Goal: Transaction & Acquisition: Purchase product/service

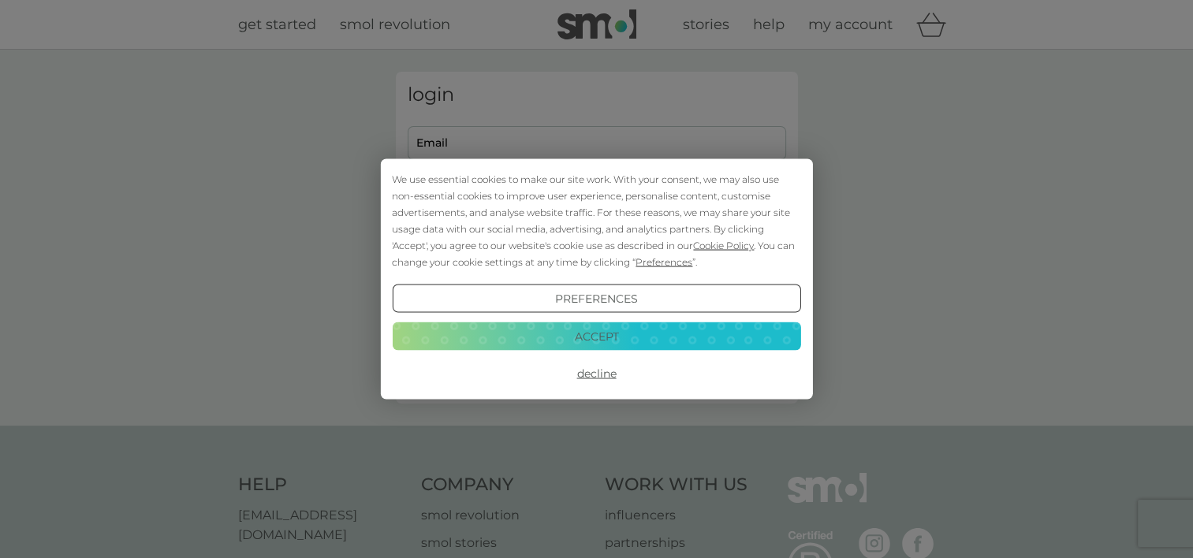
type input "[EMAIL_ADDRESS][DOMAIN_NAME]"
click at [602, 377] on button "Decline" at bounding box center [596, 374] width 408 height 28
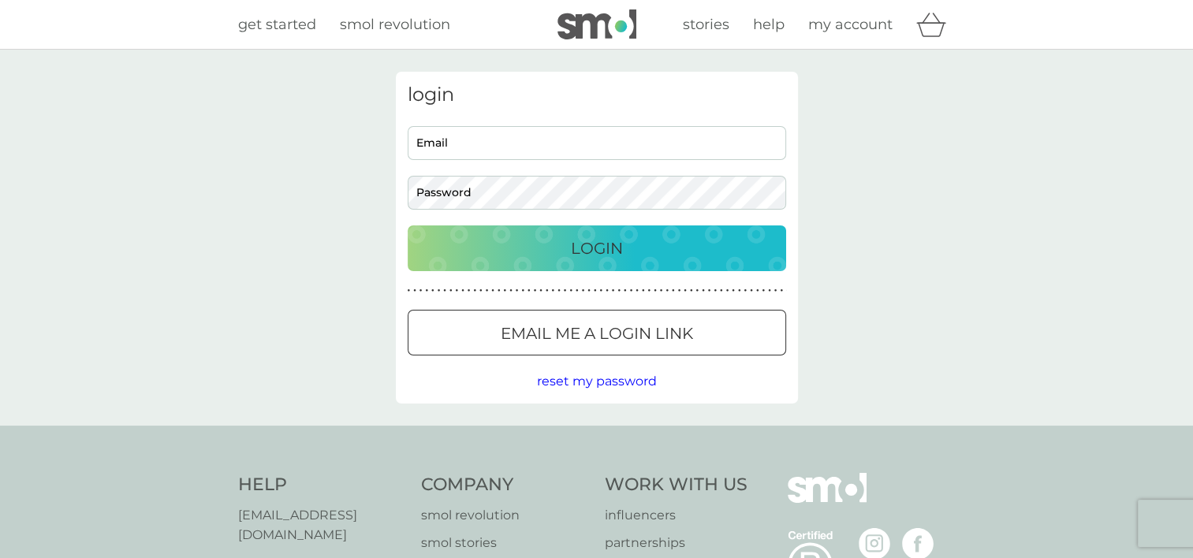
type input "[EMAIL_ADDRESS][DOMAIN_NAME]"
click at [591, 243] on p "Login" at bounding box center [597, 248] width 52 height 25
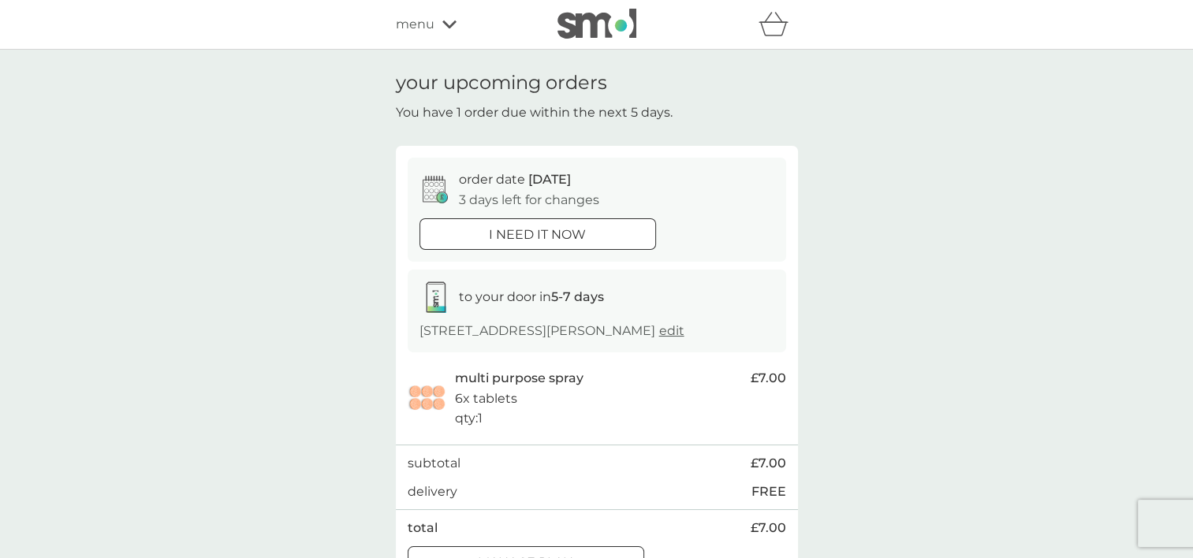
click at [440, 32] on div "menu" at bounding box center [463, 24] width 134 height 21
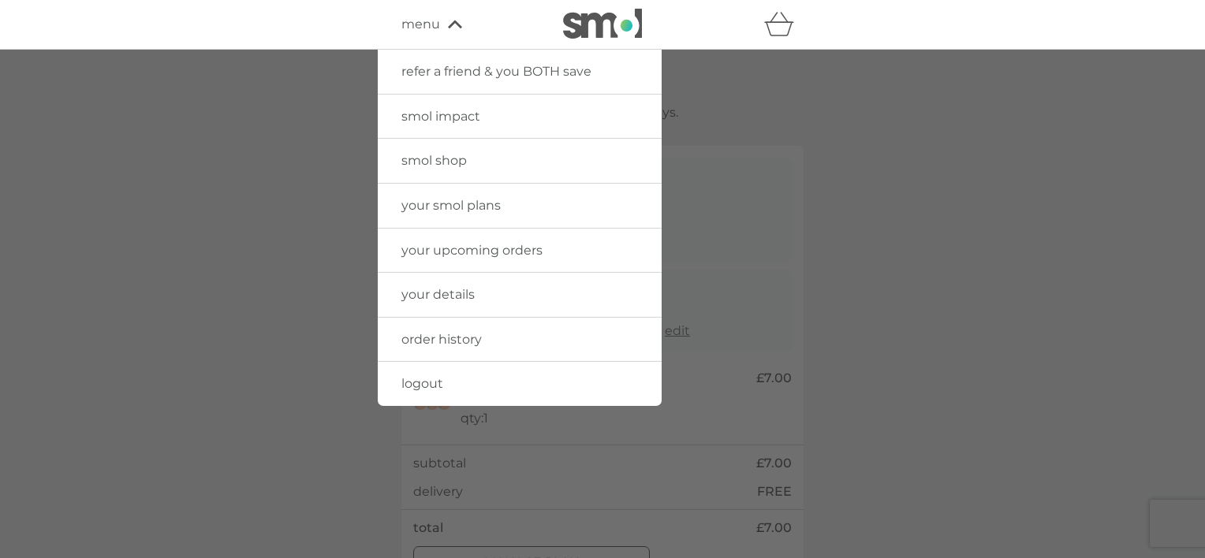
click at [448, 188] on link "your smol plans" at bounding box center [520, 206] width 284 height 44
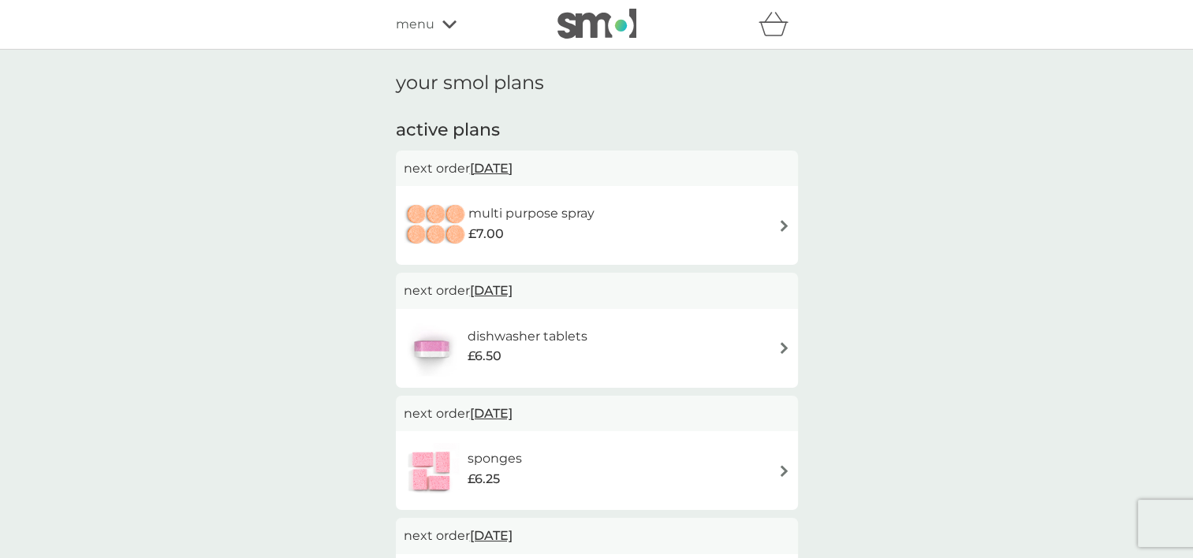
scroll to position [488, 0]
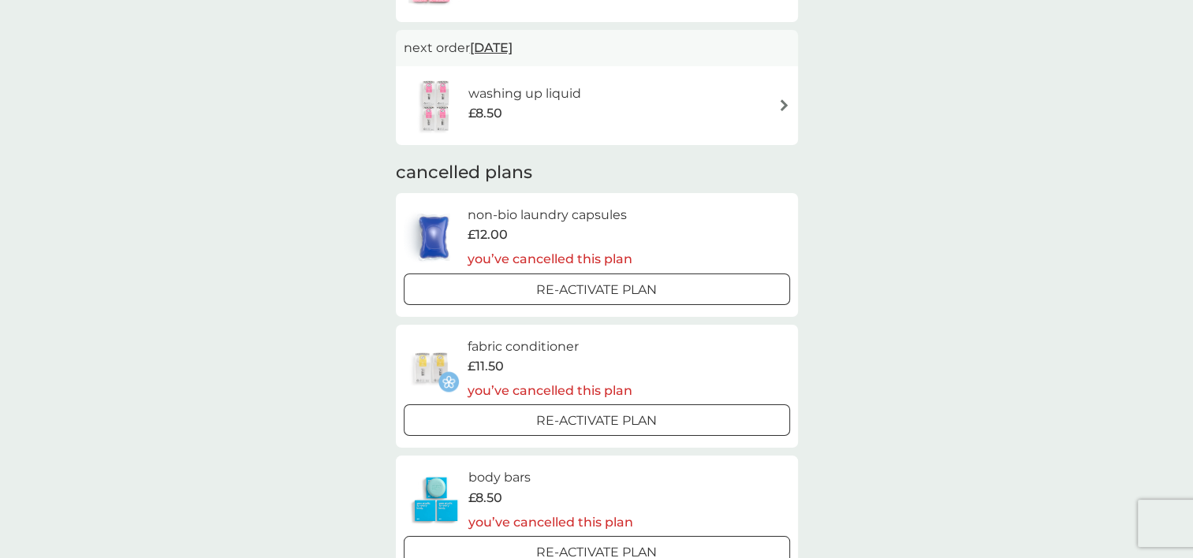
click at [785, 97] on div "washing up liquid £8.50" at bounding box center [597, 105] width 386 height 55
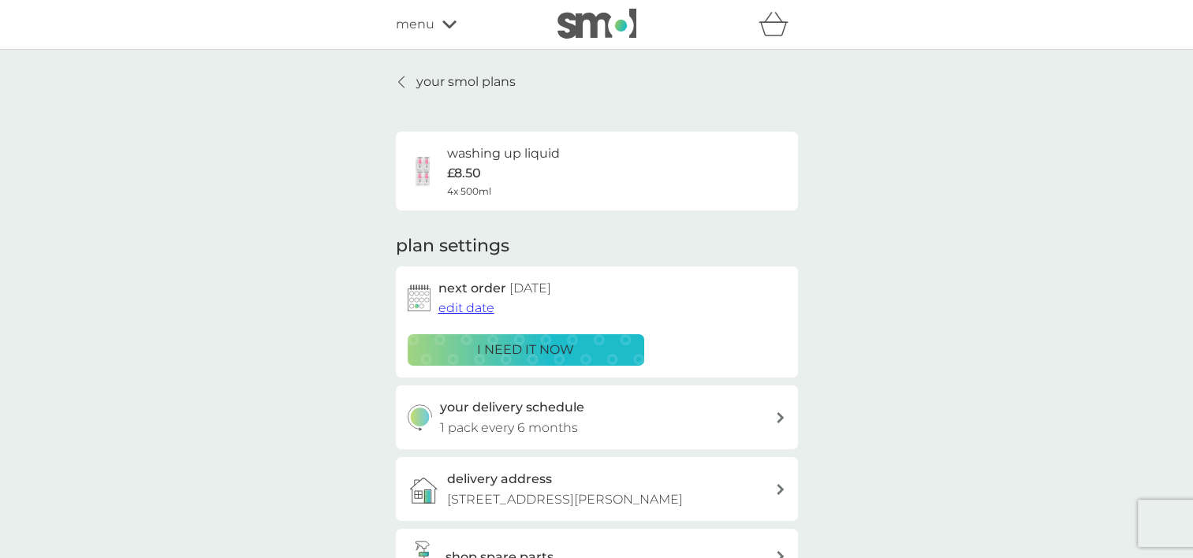
click at [561, 411] on h3 "your delivery schedule" at bounding box center [512, 407] width 144 height 21
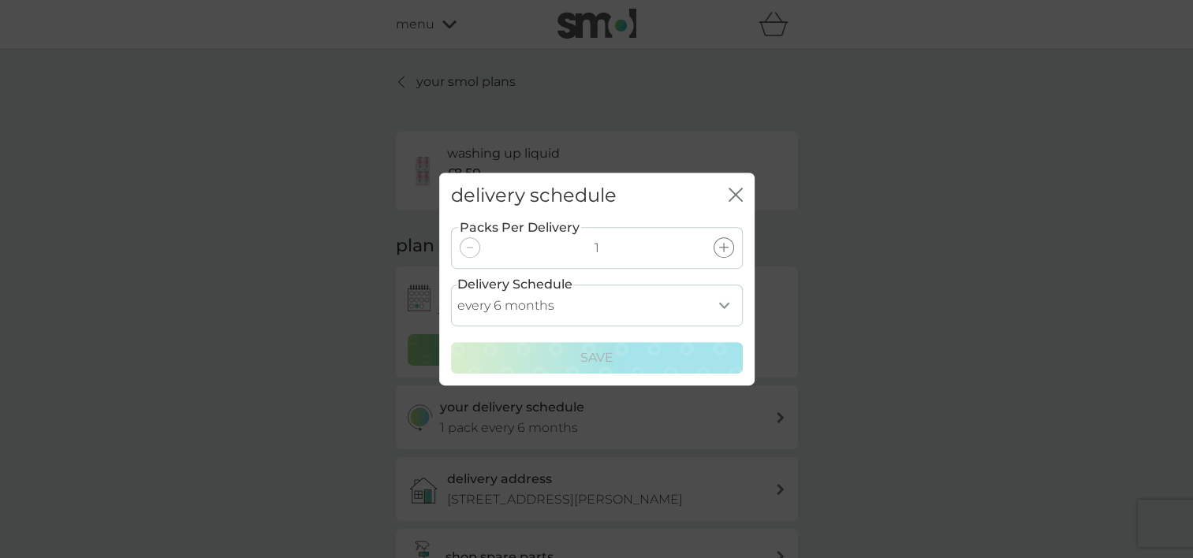
click at [731, 300] on select "every 1 month every 2 months every 3 months every 4 months every 5 months every…" at bounding box center [597, 306] width 292 height 42
select select "7"
click at [451, 285] on select "every 1 month every 2 months every 3 months every 4 months every 5 months every…" at bounding box center [597, 306] width 292 height 42
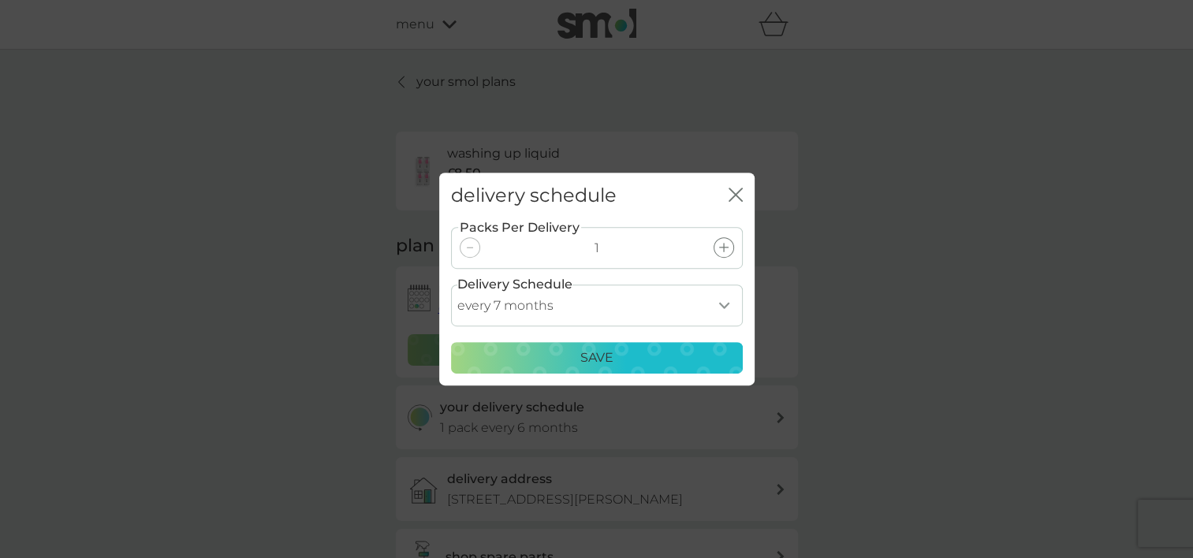
click at [609, 352] on p "Save" at bounding box center [596, 358] width 33 height 21
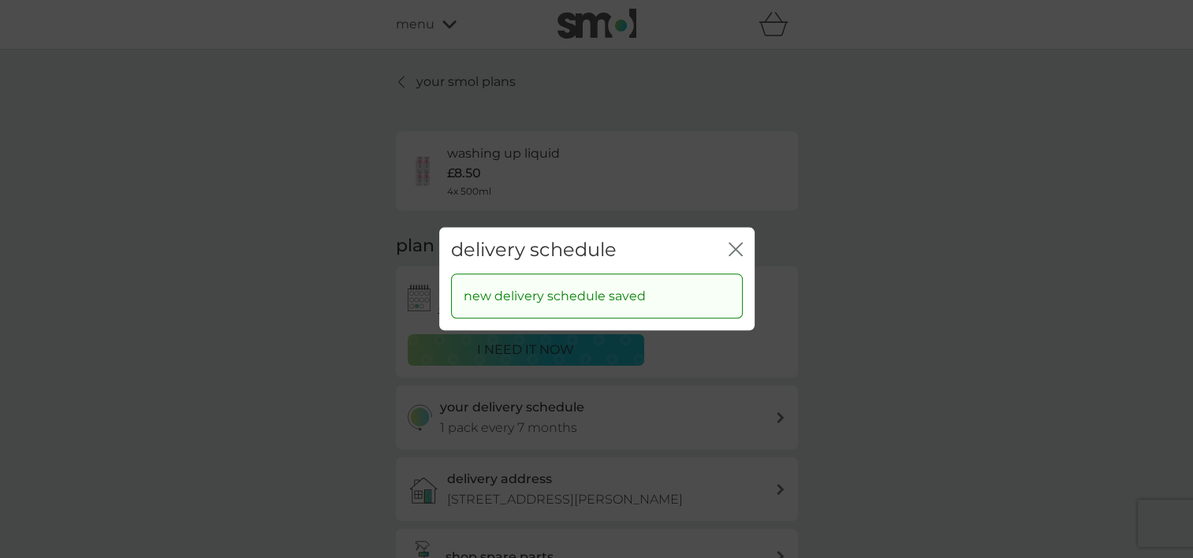
click at [731, 251] on icon "close" at bounding box center [736, 249] width 14 height 14
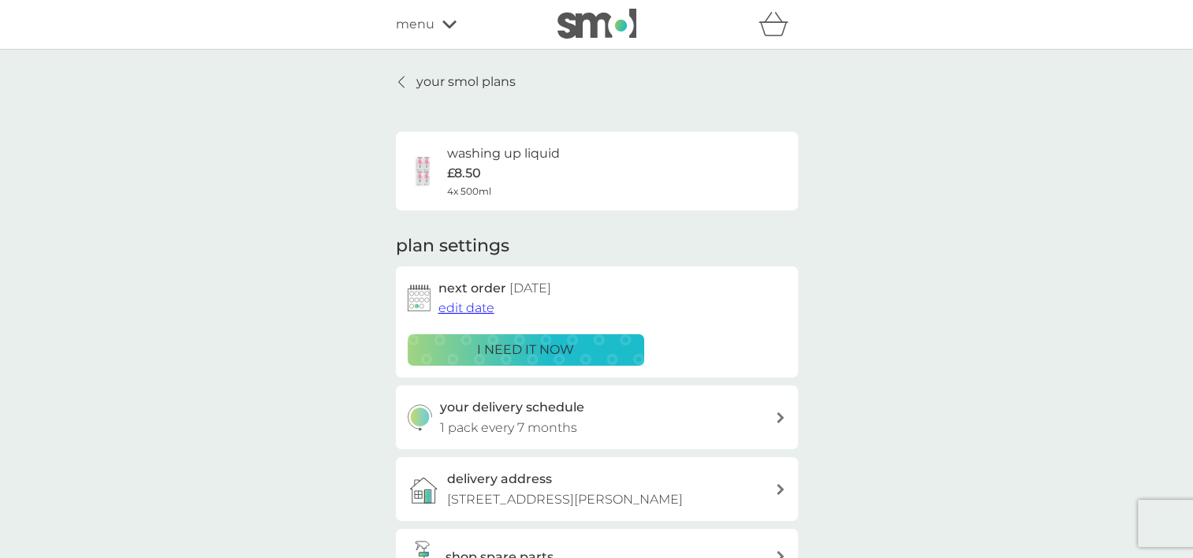
click at [413, 84] on link "your smol plans" at bounding box center [456, 82] width 120 height 21
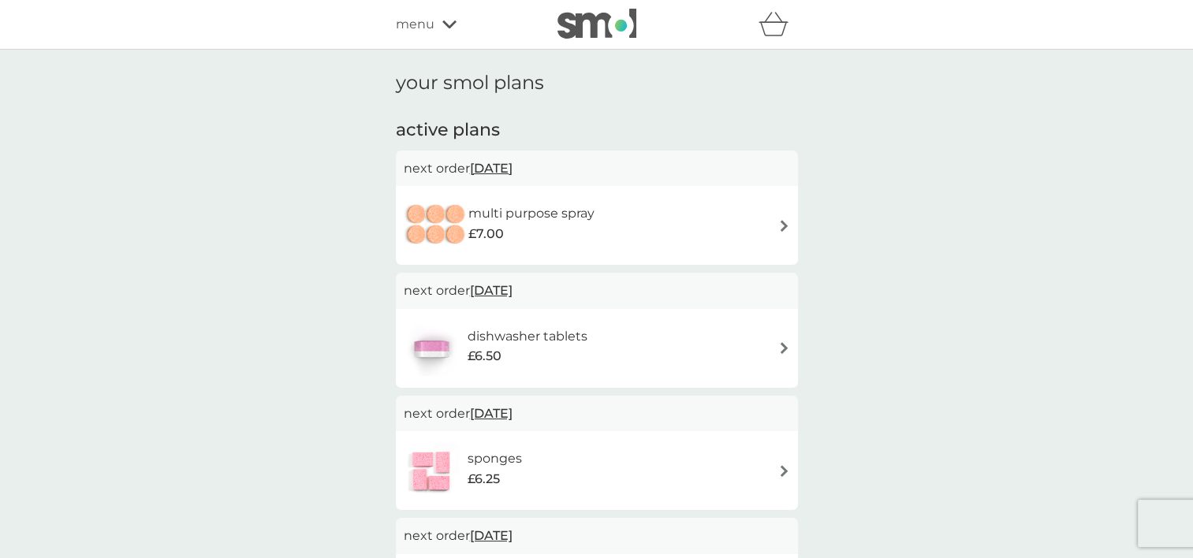
click at [442, 32] on div "menu" at bounding box center [463, 24] width 134 height 21
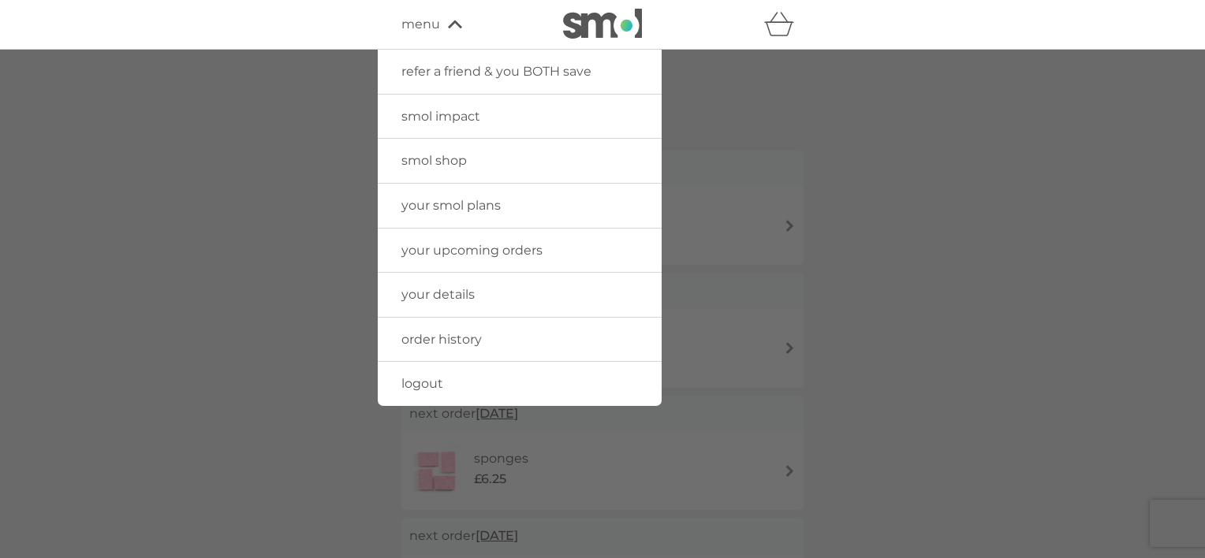
click at [437, 151] on link "smol shop" at bounding box center [520, 161] width 284 height 44
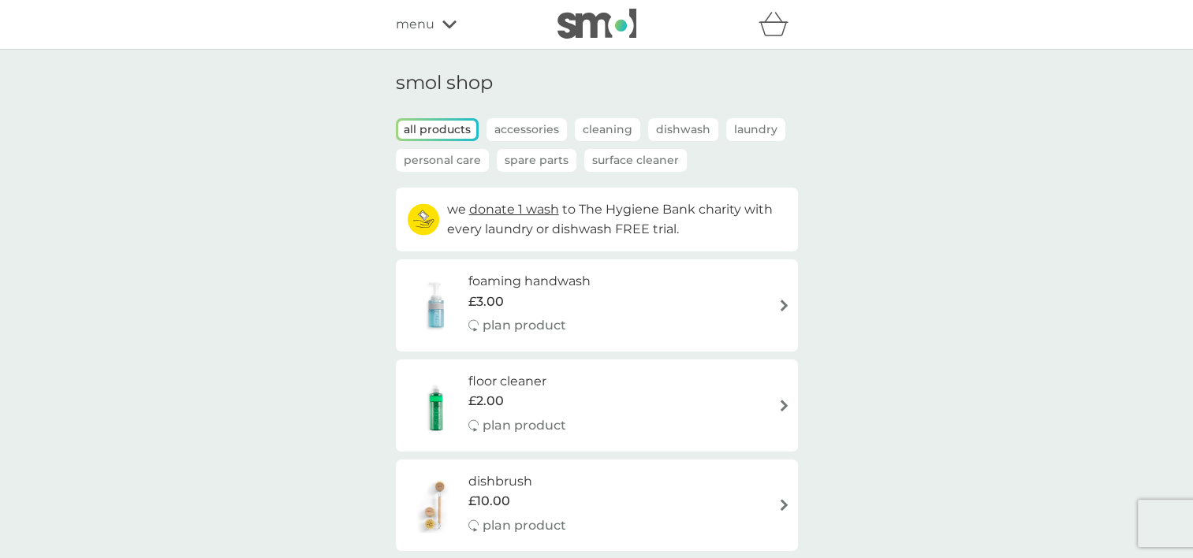
click at [764, 303] on div "foaming handwash £3.00 plan product" at bounding box center [597, 305] width 386 height 69
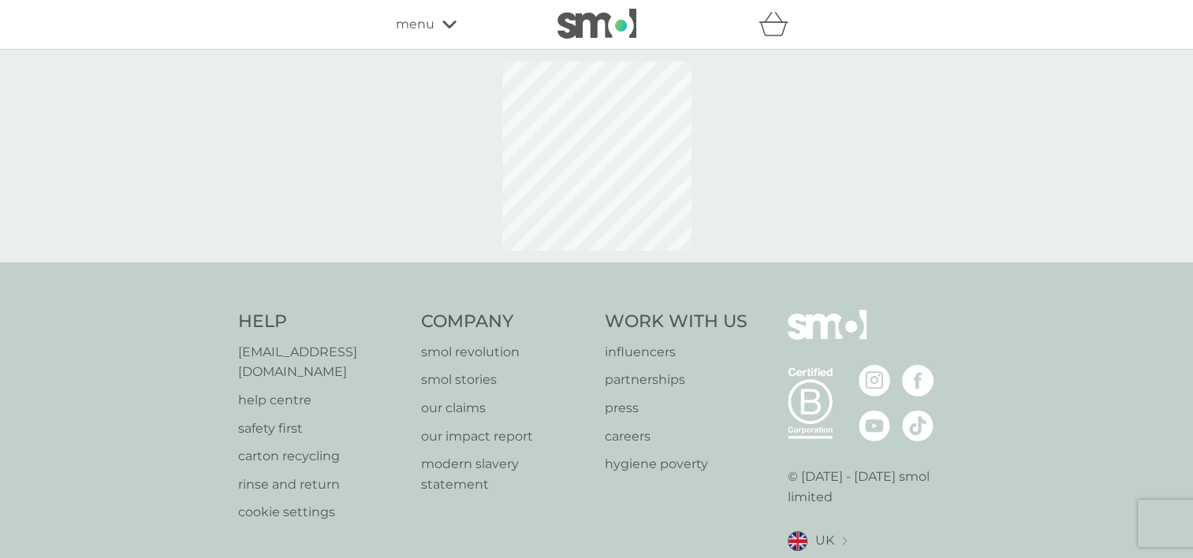
select select "119"
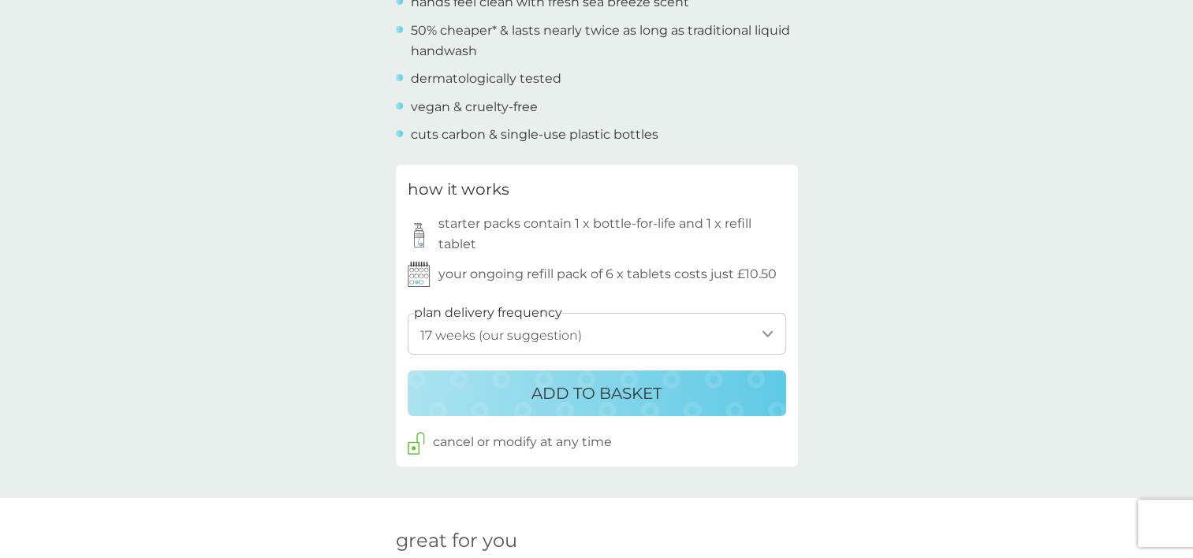
scroll to position [694, 0]
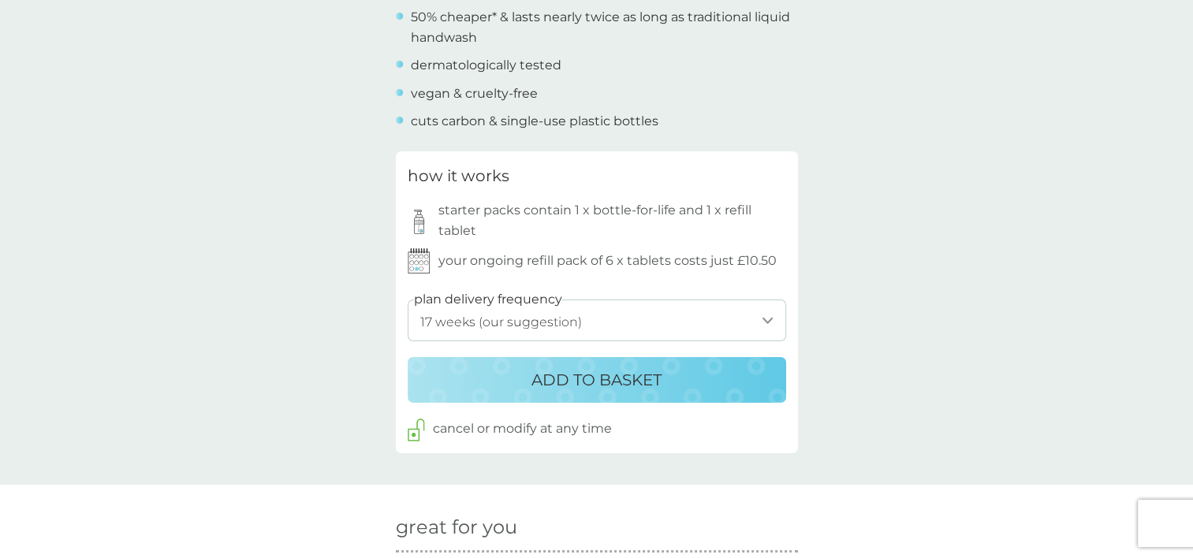
click at [638, 385] on p "ADD TO BASKET" at bounding box center [596, 379] width 130 height 25
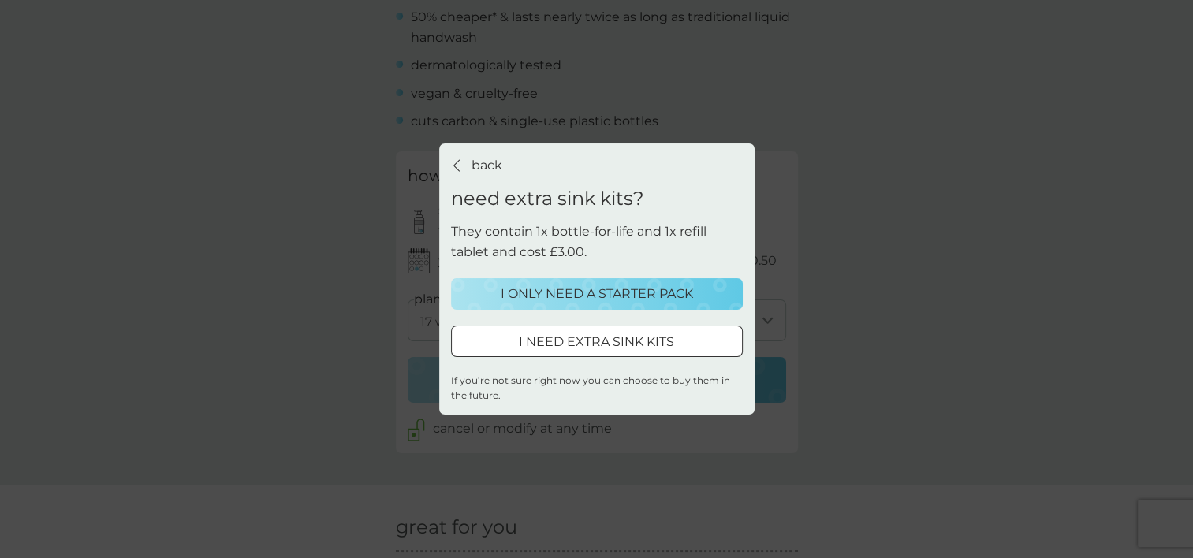
click at [625, 292] on p "I ONLY NEED A STARTER PACK" at bounding box center [597, 294] width 192 height 21
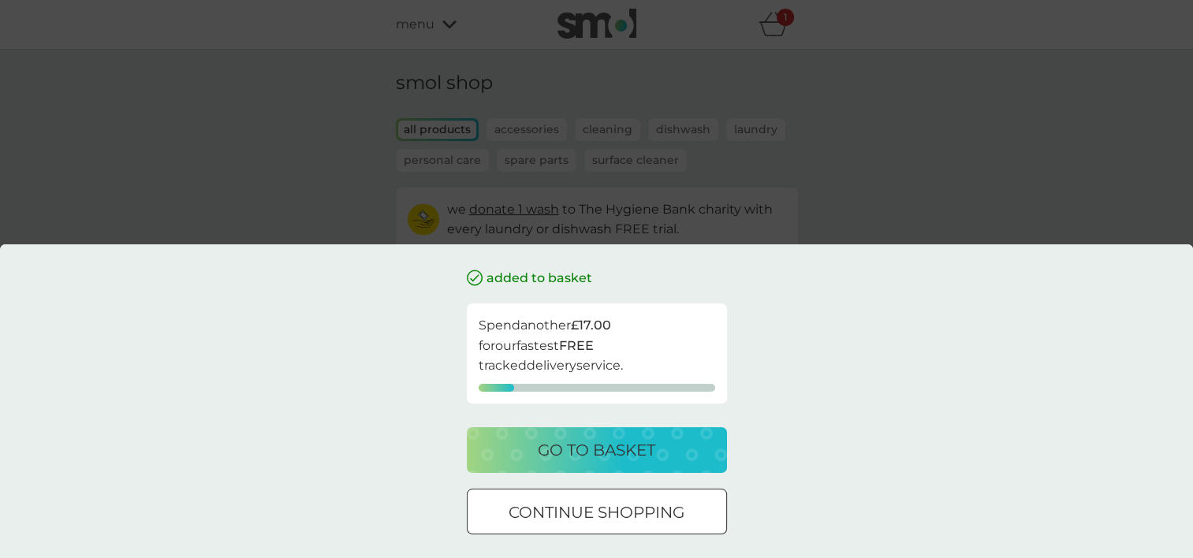
click at [628, 513] on p "continue shopping" at bounding box center [597, 512] width 176 height 25
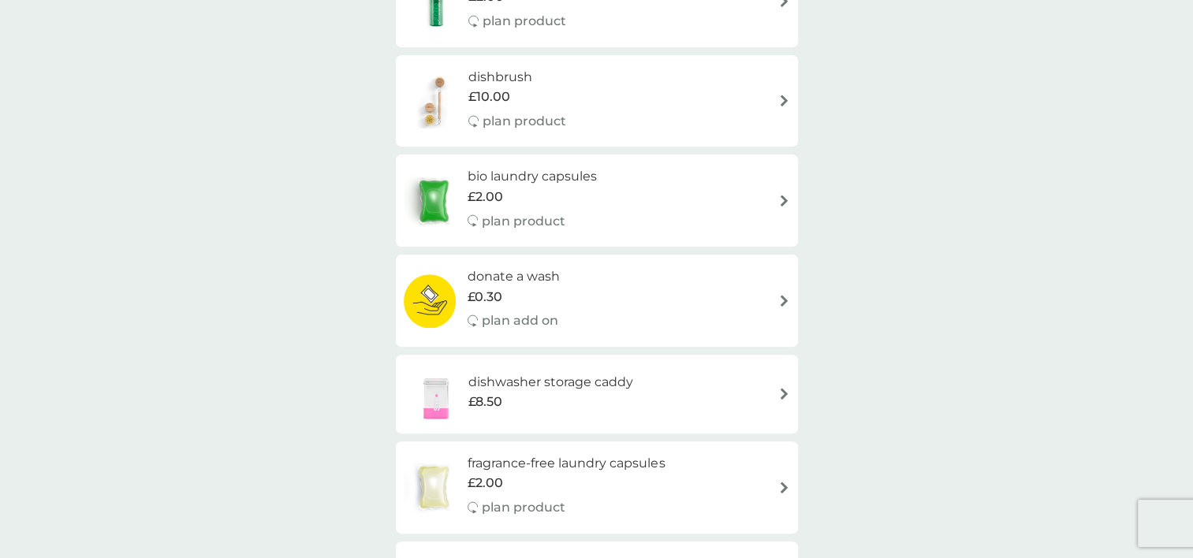
scroll to position [488, 0]
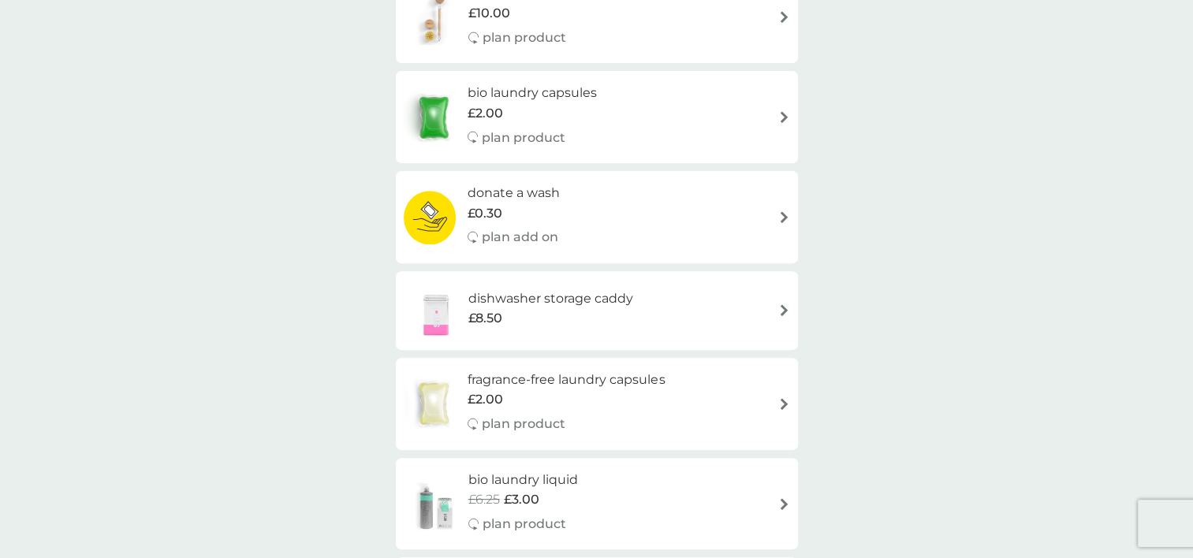
click at [732, 334] on div "dishwasher storage caddy £8.50" at bounding box center [597, 310] width 386 height 55
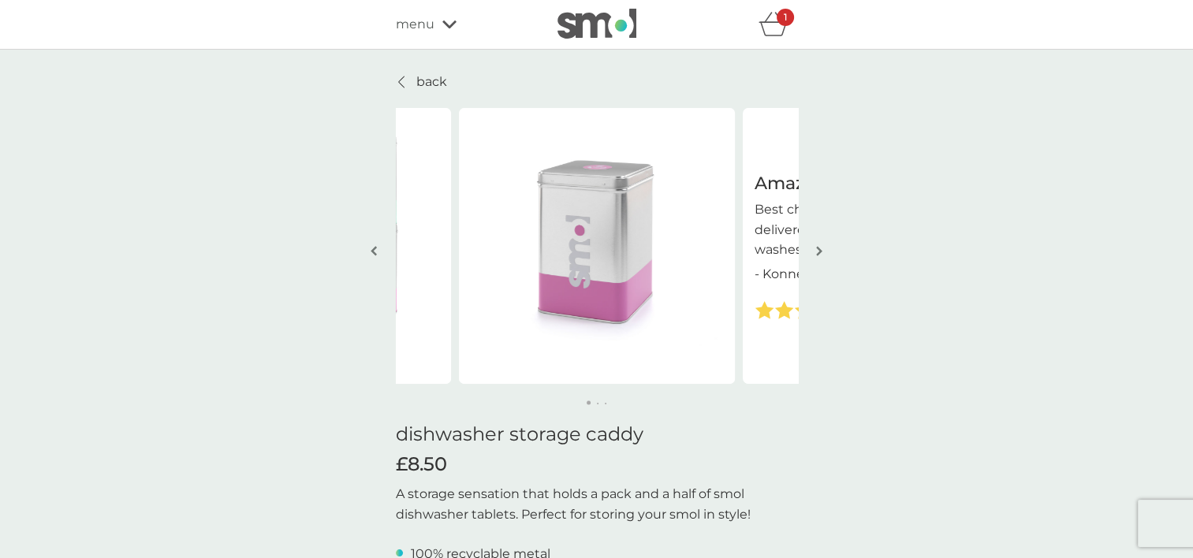
scroll to position [488, 0]
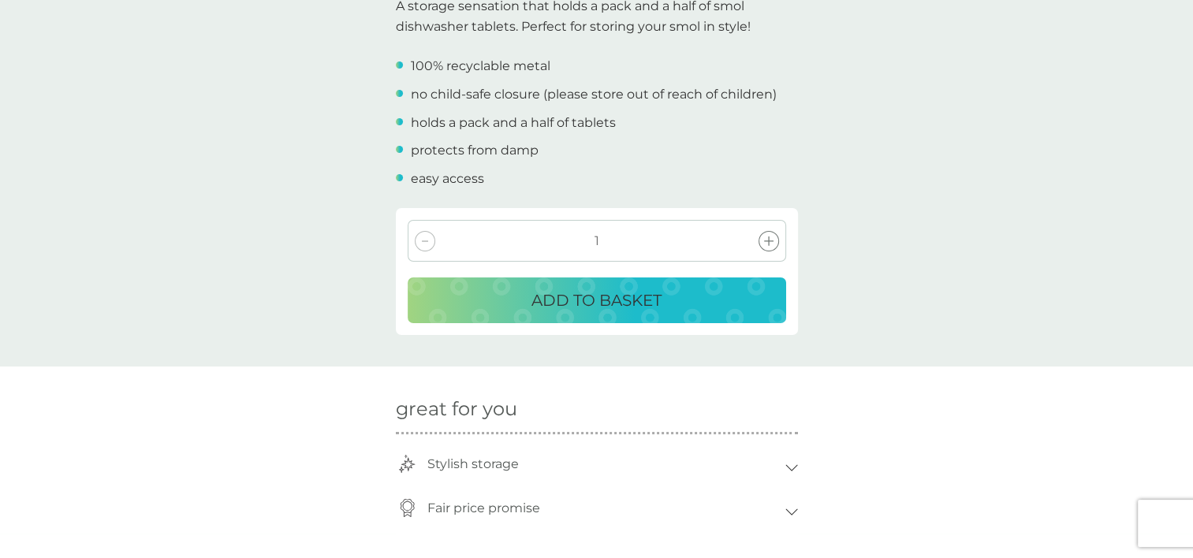
click at [573, 302] on p "ADD TO BASKET" at bounding box center [596, 300] width 130 height 25
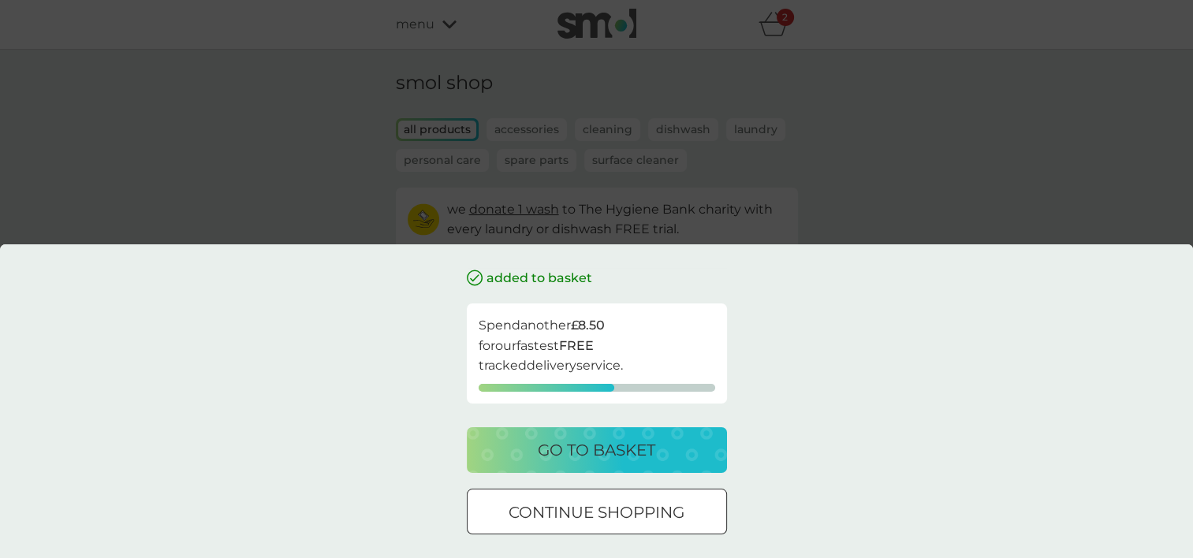
click at [722, 513] on div "continue shopping" at bounding box center [597, 512] width 259 height 25
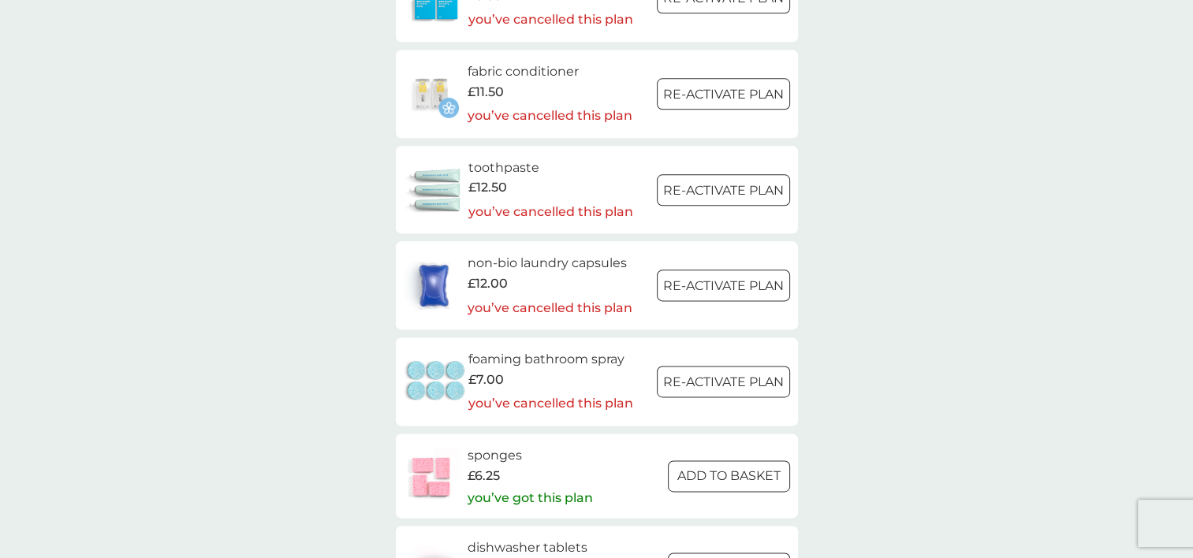
scroll to position [2441, 0]
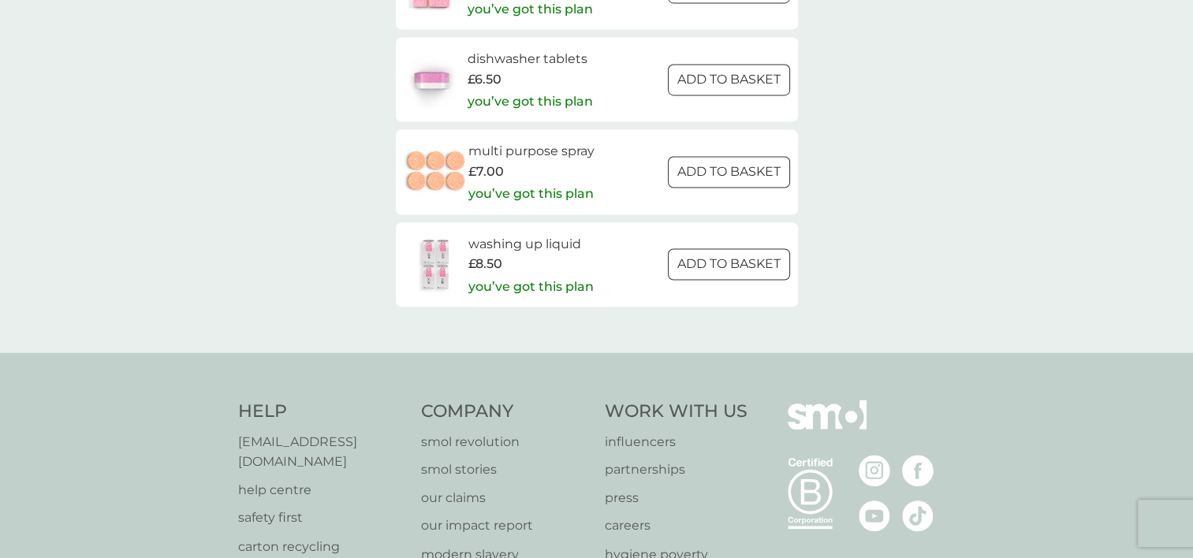
click at [743, 173] on div at bounding box center [728, 172] width 57 height 17
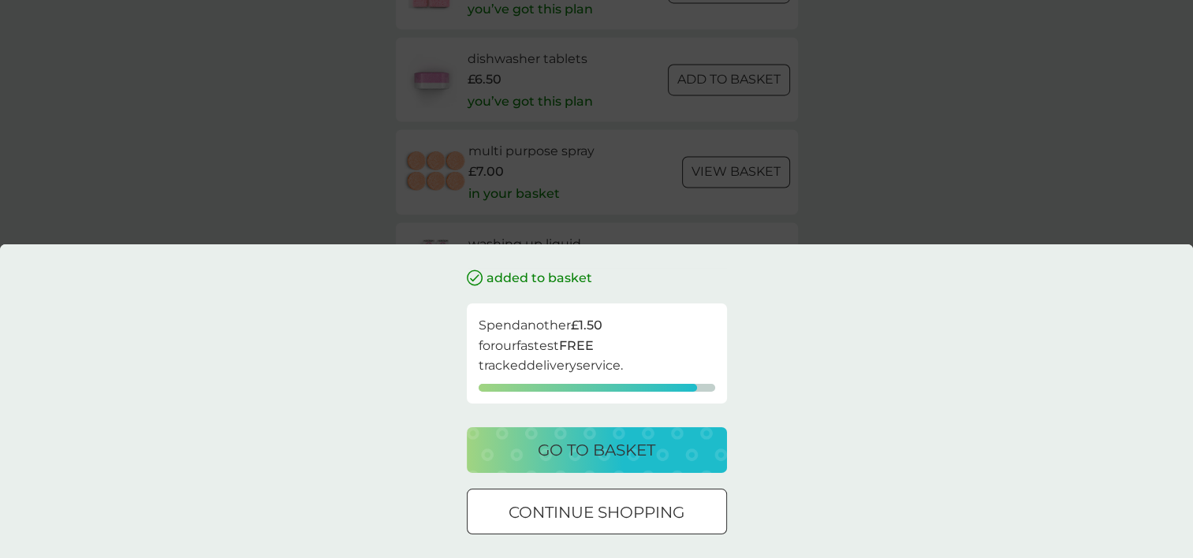
click at [610, 502] on p "continue shopping" at bounding box center [597, 512] width 176 height 25
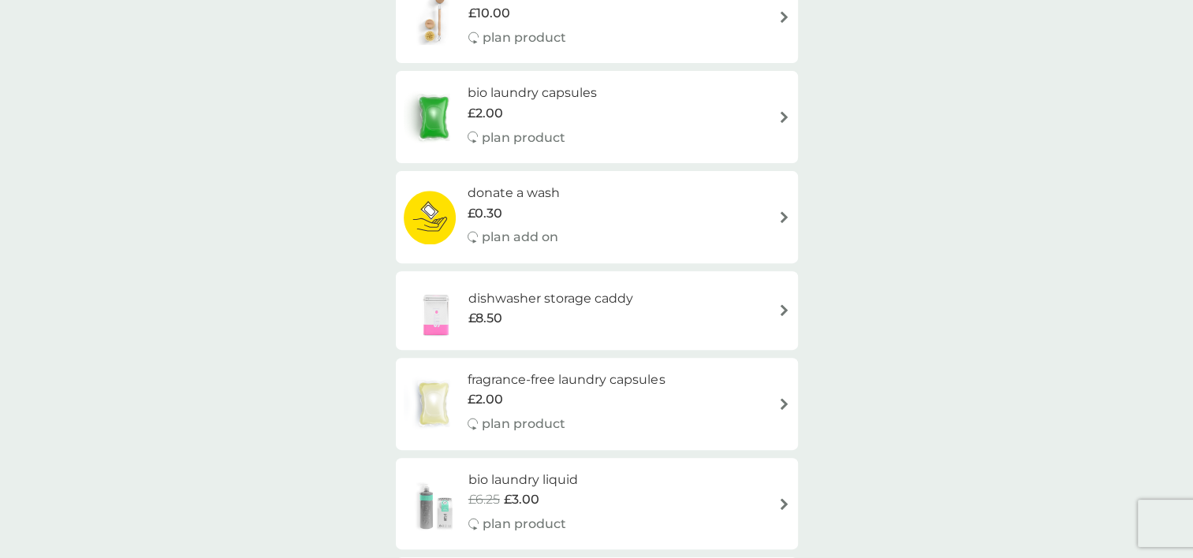
scroll to position [0, 0]
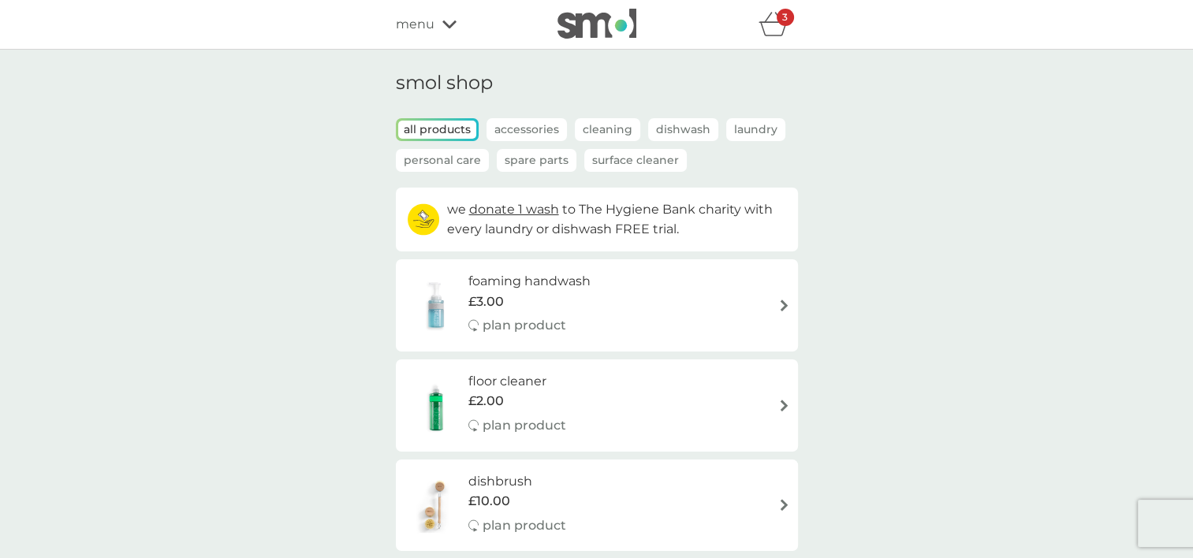
click at [784, 397] on div "floor cleaner £2.00 plan product" at bounding box center [597, 405] width 386 height 69
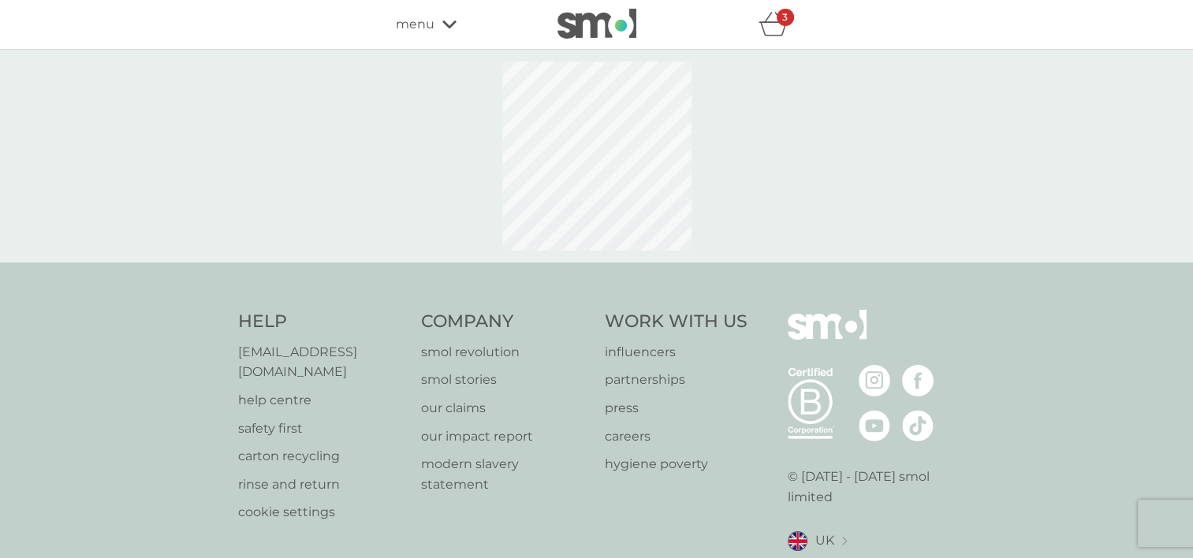
select select "84"
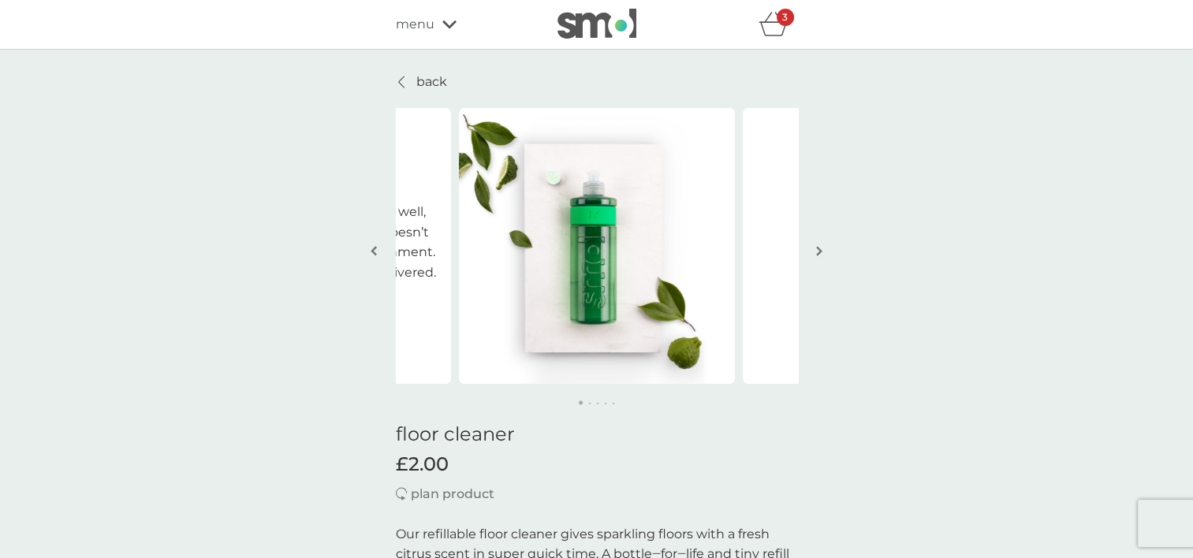
scroll to position [488, 0]
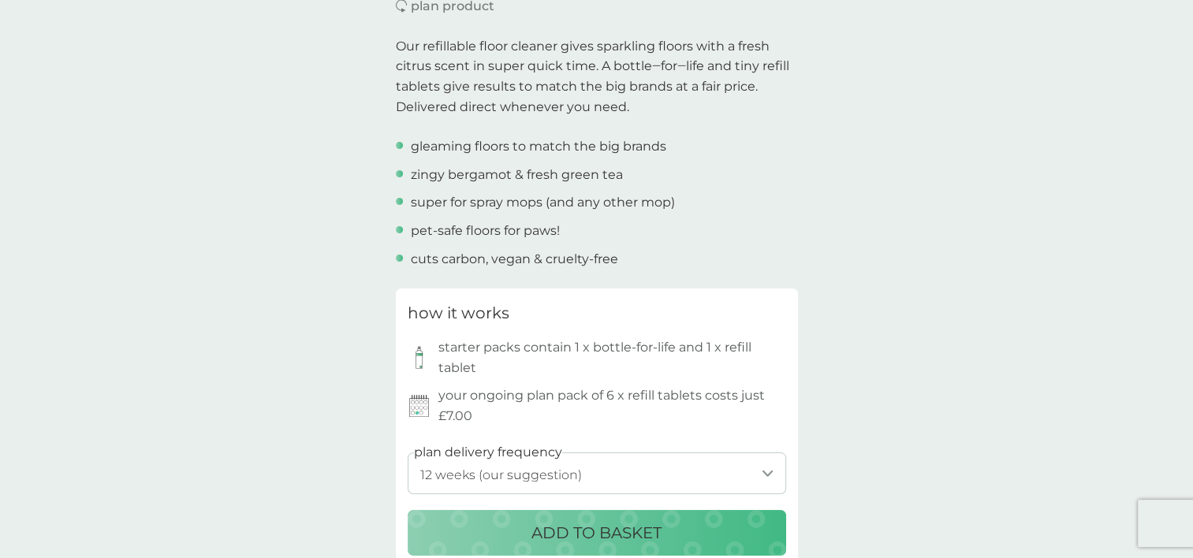
click at [584, 536] on p "ADD TO BASKET" at bounding box center [596, 532] width 130 height 25
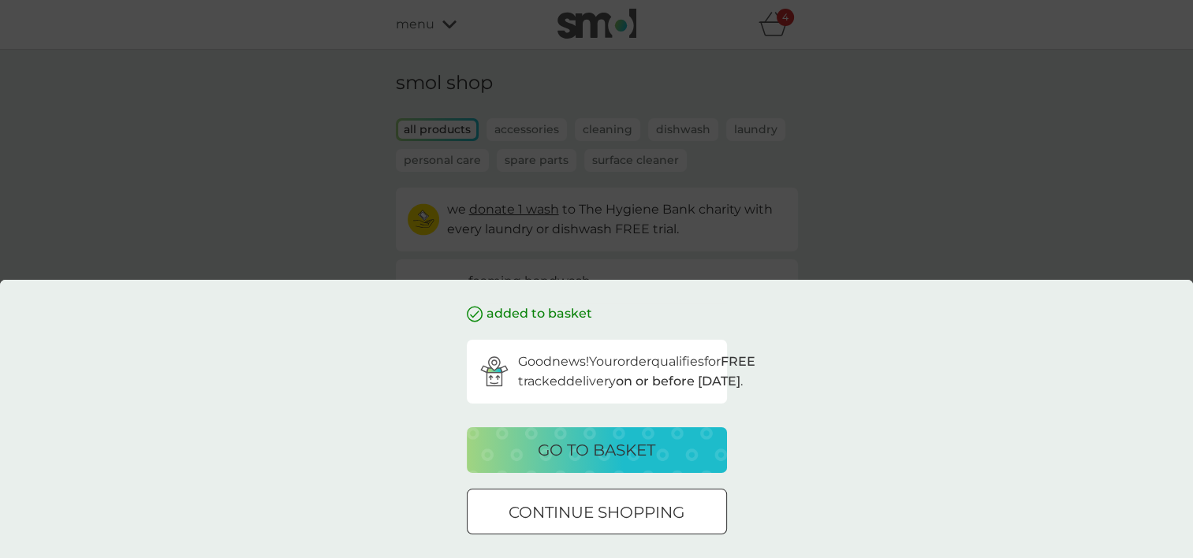
click at [583, 441] on p "go to basket" at bounding box center [596, 450] width 117 height 25
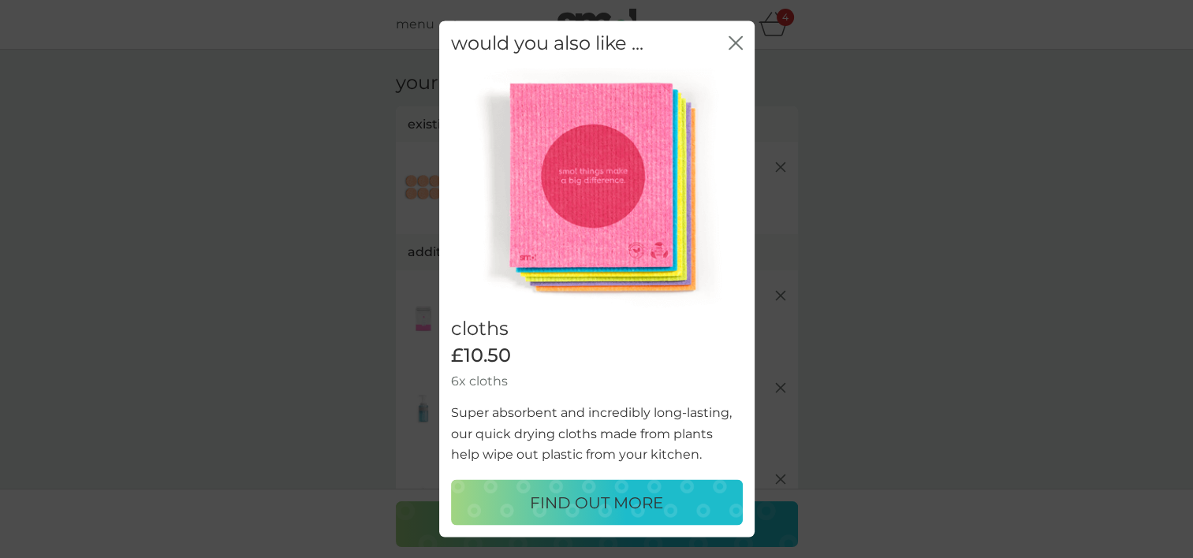
click at [735, 38] on icon "close" at bounding box center [736, 42] width 14 height 14
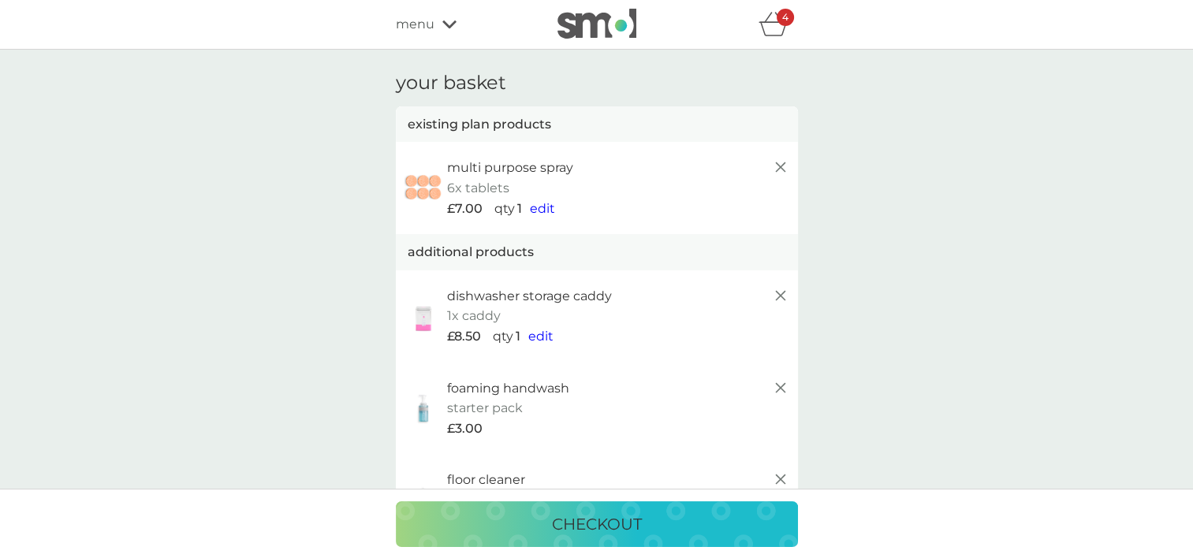
click at [598, 515] on p "checkout" at bounding box center [597, 524] width 90 height 25
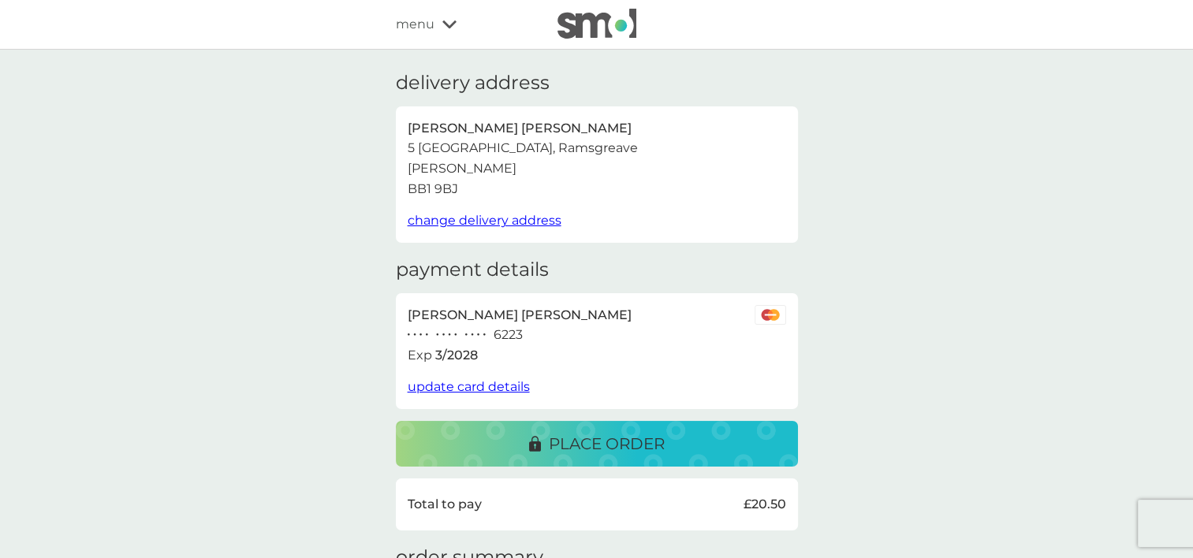
click at [624, 432] on p "place order" at bounding box center [607, 443] width 116 height 25
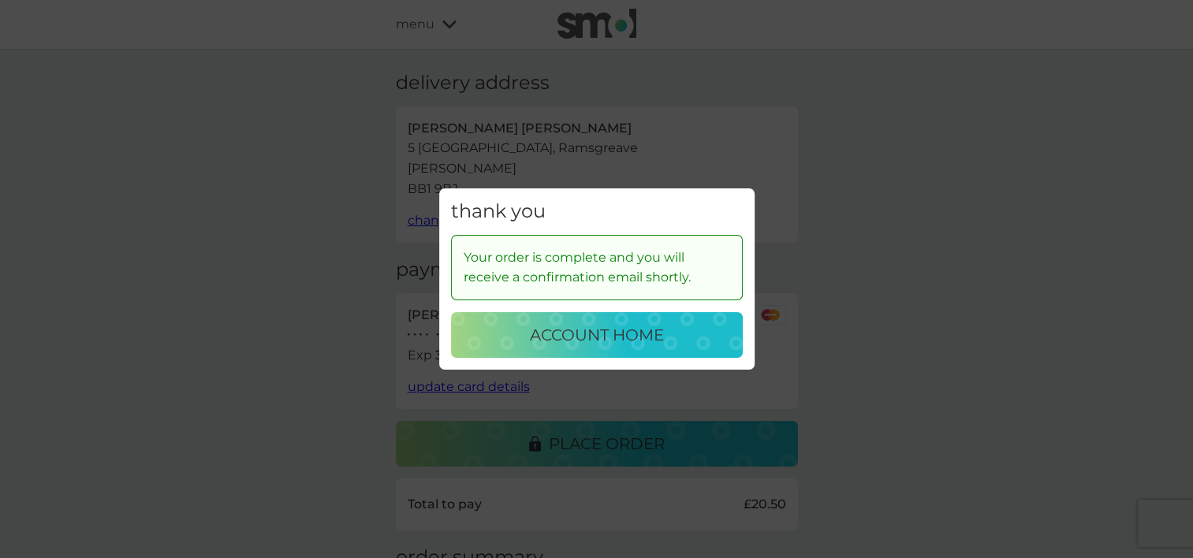
click at [617, 331] on p "account home" at bounding box center [597, 335] width 134 height 25
